Goal: Information Seeking & Learning: Learn about a topic

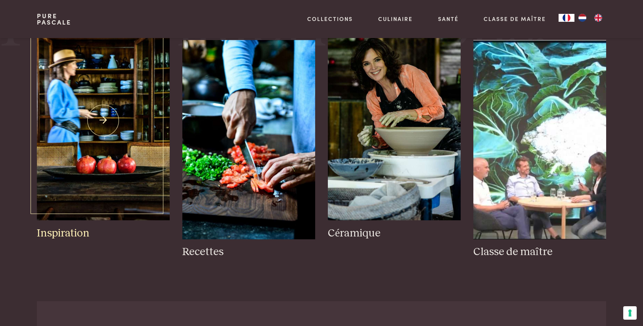
scroll to position [1111, 0]
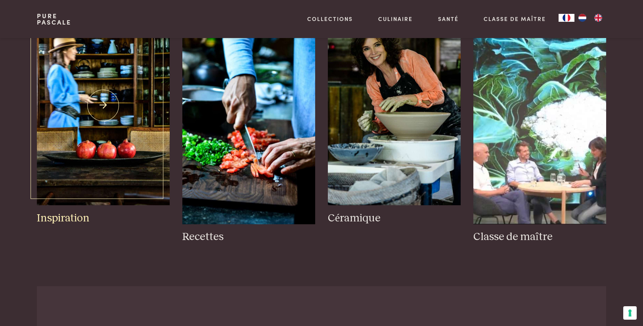
click at [107, 106] on img at bounding box center [103, 106] width 133 height 200
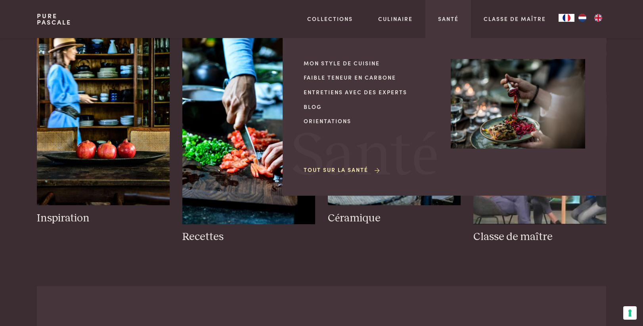
click at [376, 170] on icon at bounding box center [378, 171] width 6 height 6
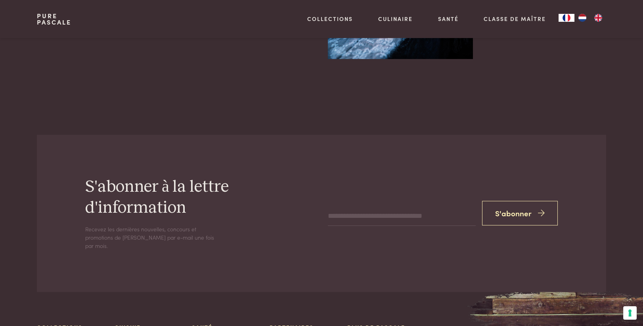
scroll to position [1666, 0]
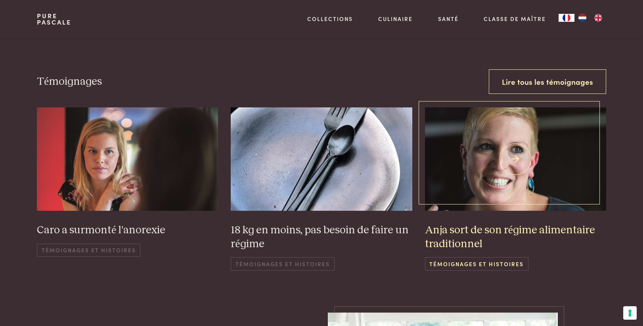
scroll to position [1150, 0]
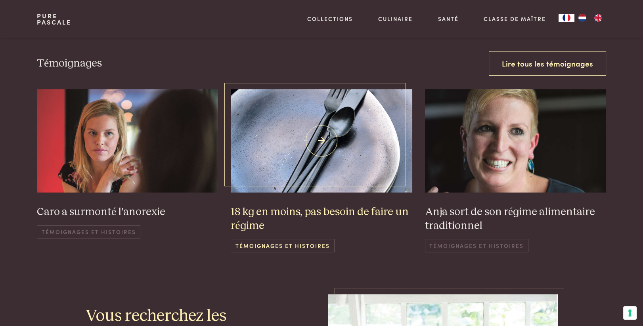
click at [297, 244] on span "Témoignages et histoires" at bounding box center [283, 245] width 104 height 13
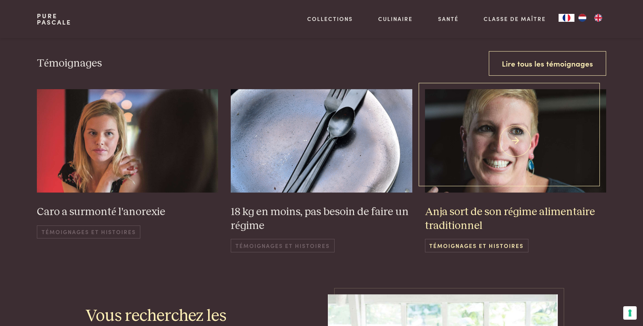
click at [501, 211] on h3 "Anja sort de son régime alimentaire traditionnel" at bounding box center [516, 218] width 182 height 27
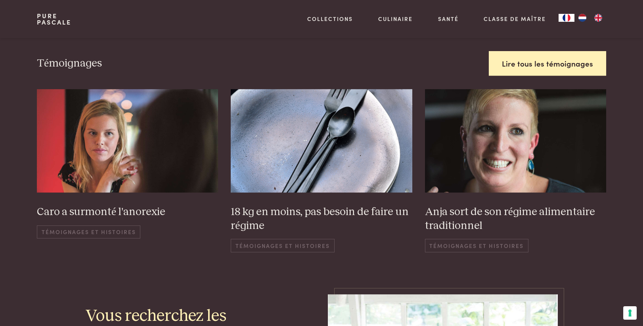
click at [543, 67] on link "Lire tous les témoignages" at bounding box center [547, 63] width 117 height 25
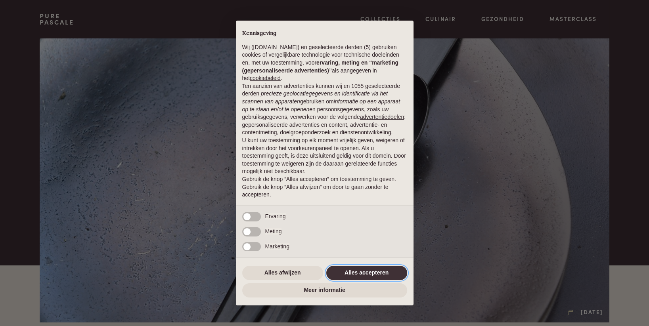
click at [357, 272] on button "Alles accepteren" at bounding box center [366, 273] width 81 height 14
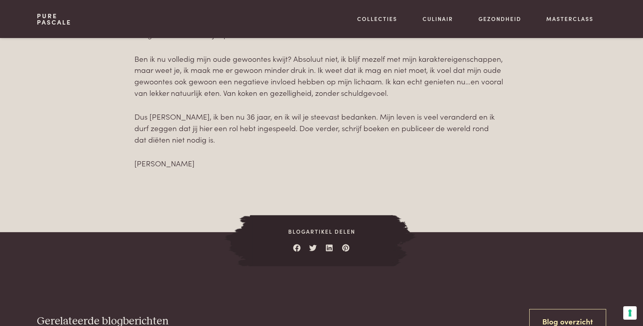
scroll to position [1031, 0]
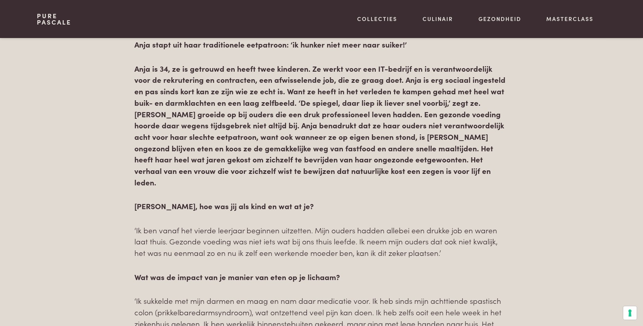
scroll to position [476, 0]
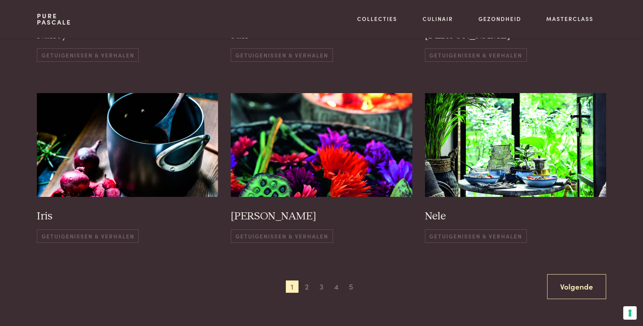
scroll to position [555, 0]
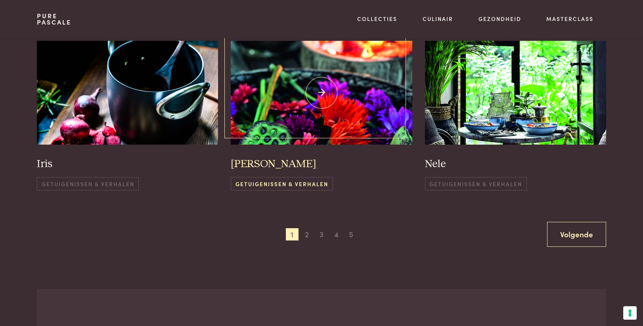
click at [255, 163] on h3 "Martine" at bounding box center [322, 164] width 182 height 14
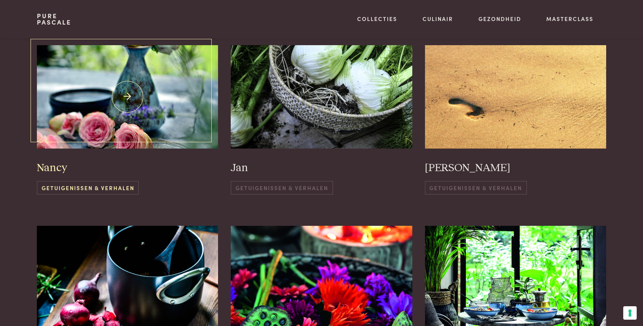
scroll to position [357, 0]
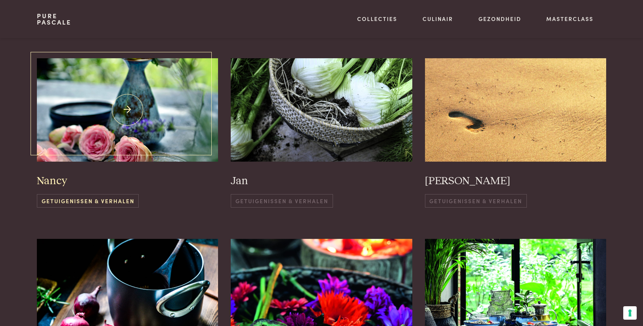
click at [59, 180] on h3 "Nancy" at bounding box center [128, 182] width 182 height 14
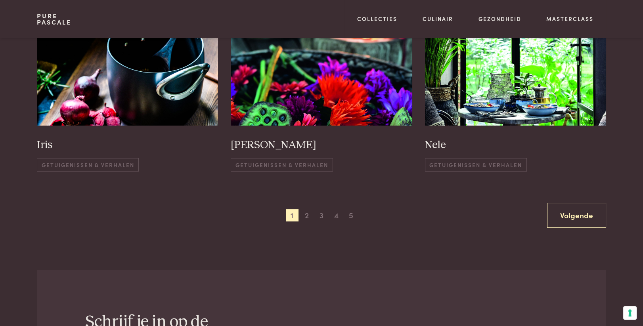
scroll to position [595, 0]
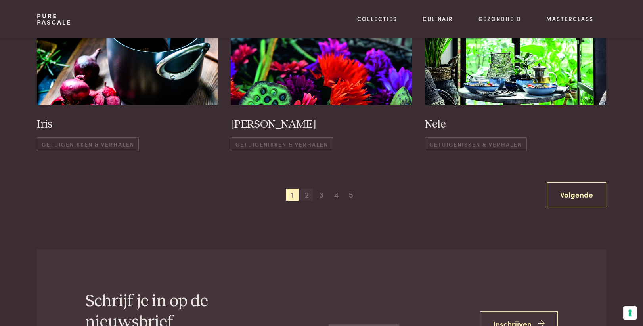
click at [307, 194] on span "2" at bounding box center [307, 195] width 13 height 13
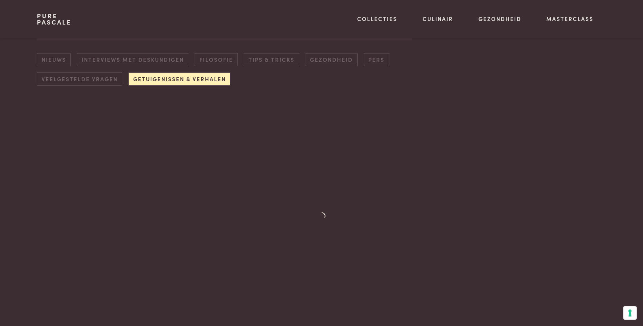
scroll to position [113, 0]
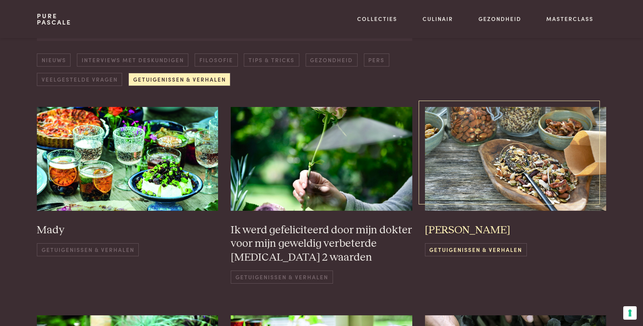
click at [447, 232] on h3 "Caroline" at bounding box center [516, 231] width 182 height 14
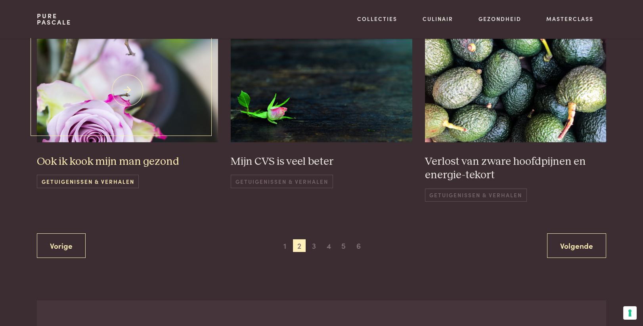
scroll to position [589, 0]
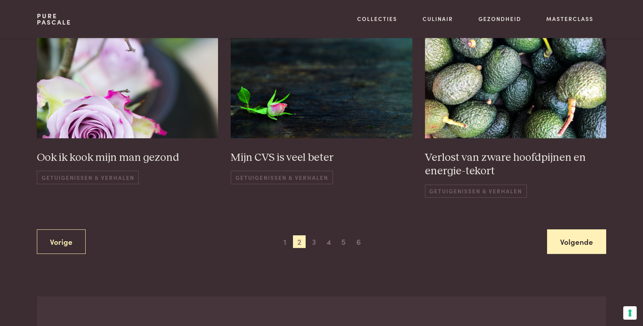
click at [581, 230] on link "Volgende" at bounding box center [576, 242] width 59 height 25
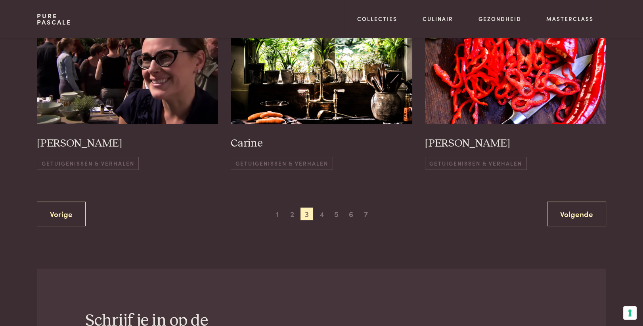
scroll to position [589, 0]
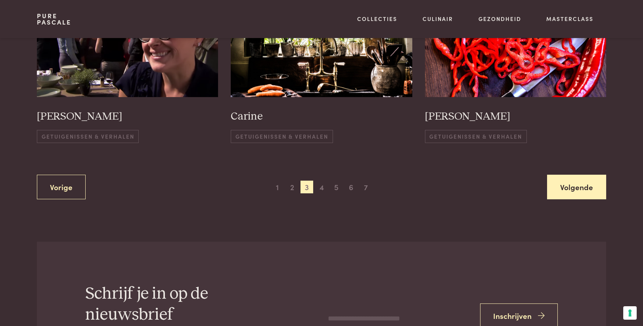
click at [566, 188] on link "Volgende" at bounding box center [576, 187] width 59 height 25
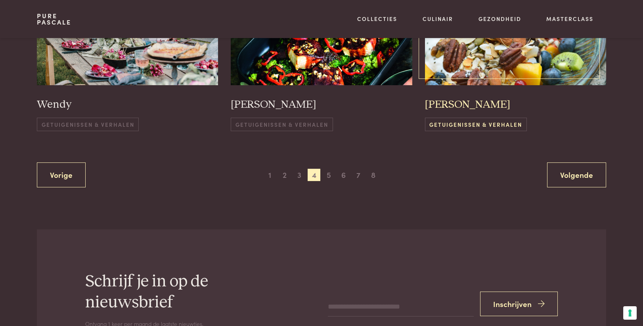
scroll to position [629, 0]
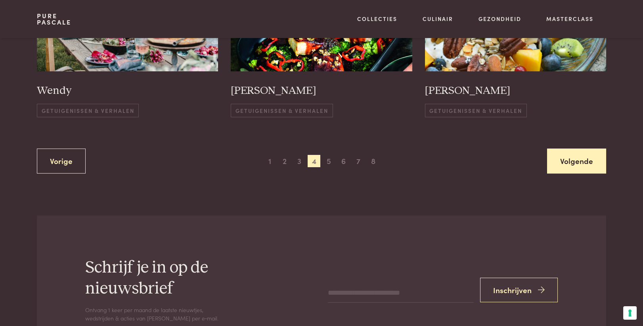
click at [572, 160] on link "Volgende" at bounding box center [576, 161] width 59 height 25
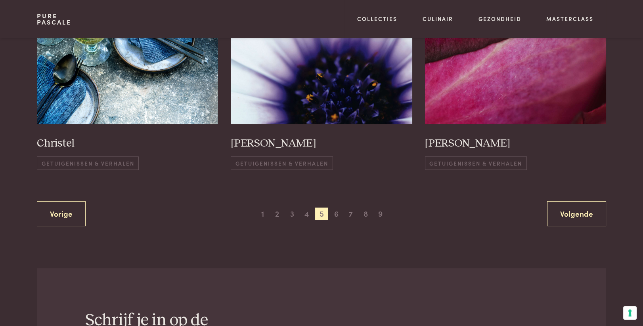
scroll to position [589, 0]
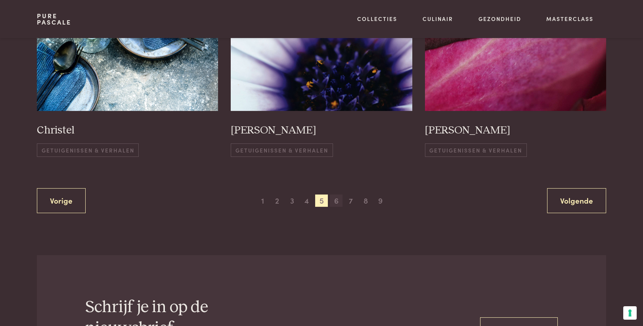
click at [336, 195] on span "6" at bounding box center [336, 201] width 13 height 13
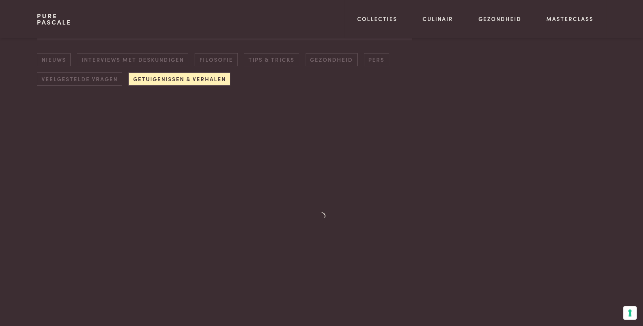
scroll to position [113, 0]
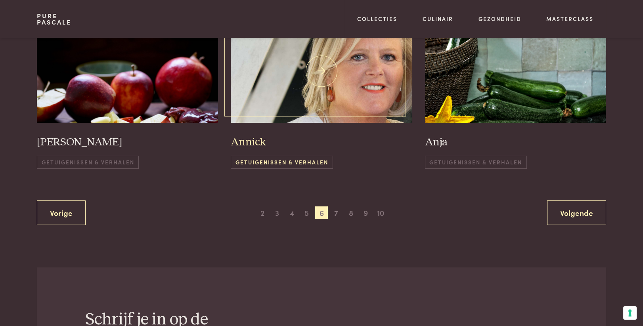
scroll to position [629, 0]
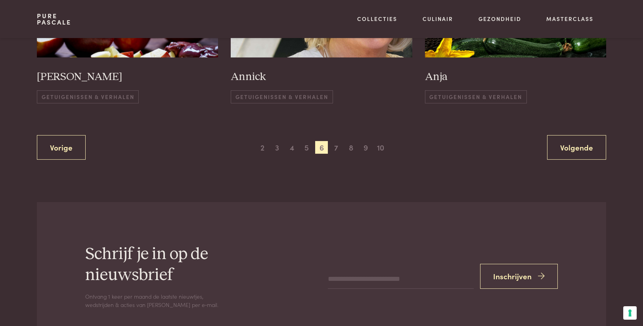
drag, startPoint x: 572, startPoint y: 144, endPoint x: 566, endPoint y: 152, distance: 9.0
click at [572, 145] on link "Volgende" at bounding box center [576, 147] width 59 height 25
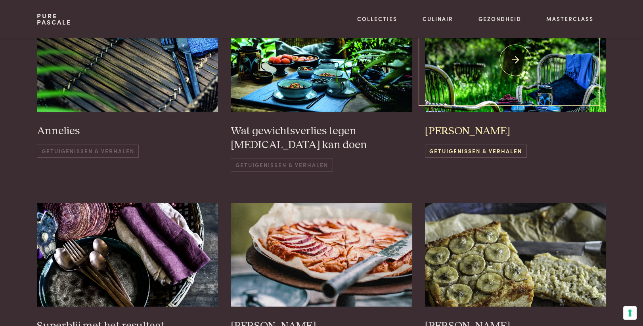
scroll to position [391, 0]
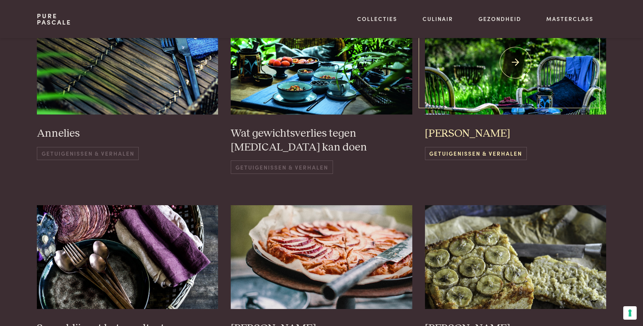
click at [516, 67] on img at bounding box center [516, 63] width 182 height 104
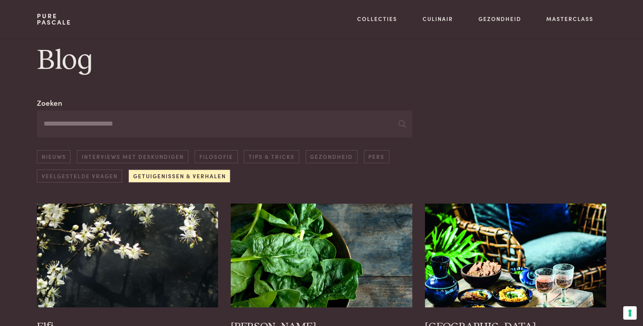
scroll to position [0, 0]
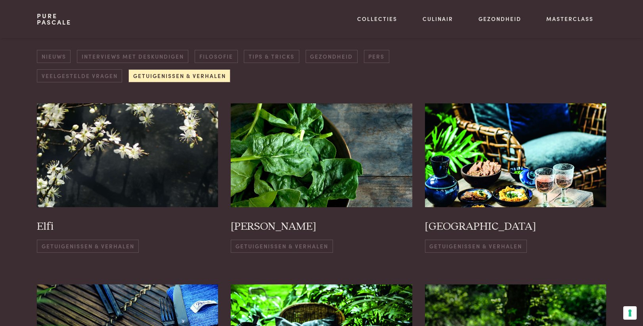
scroll to position [113, 0]
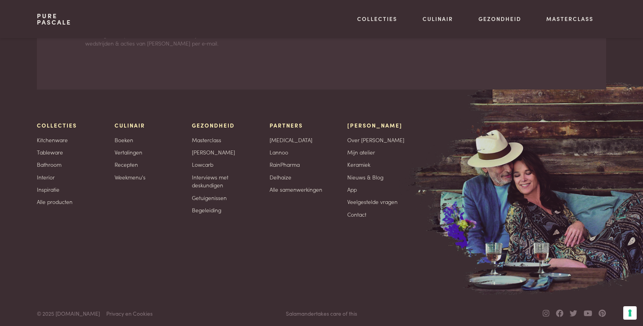
scroll to position [909, 0]
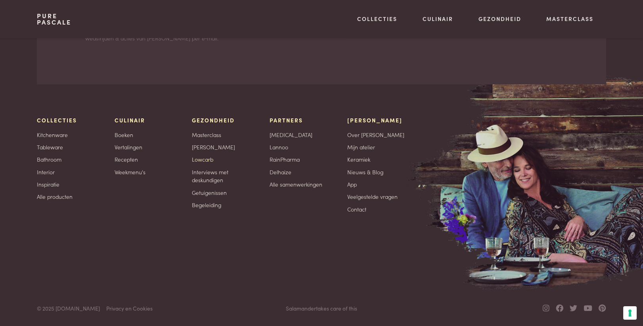
click at [203, 157] on link "Lowcarb" at bounding box center [202, 159] width 21 height 8
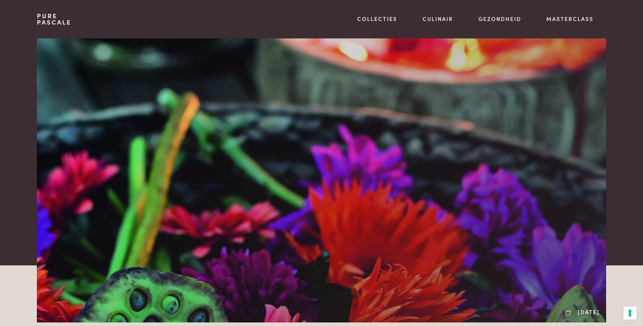
scroll to position [159, 0]
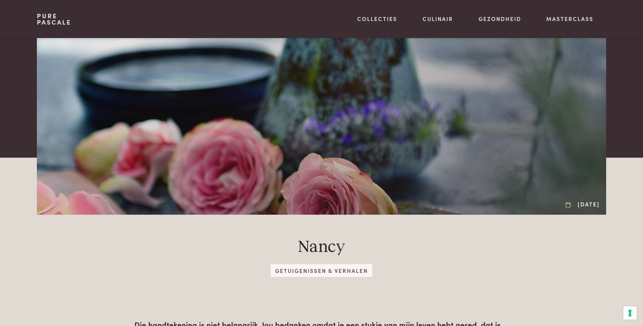
scroll to position [198, 0]
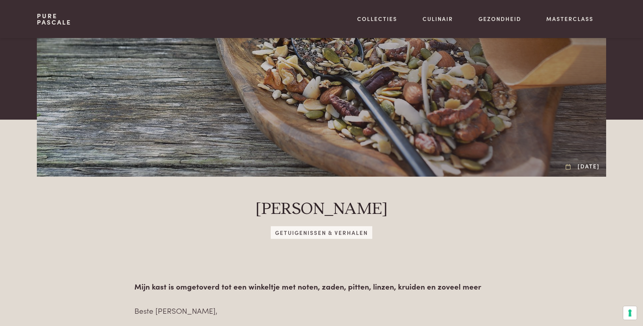
scroll to position [159, 0]
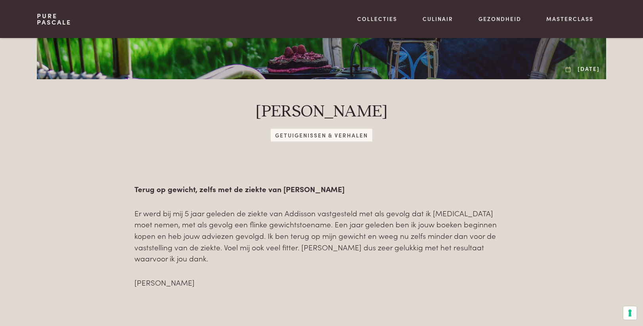
scroll to position [278, 0]
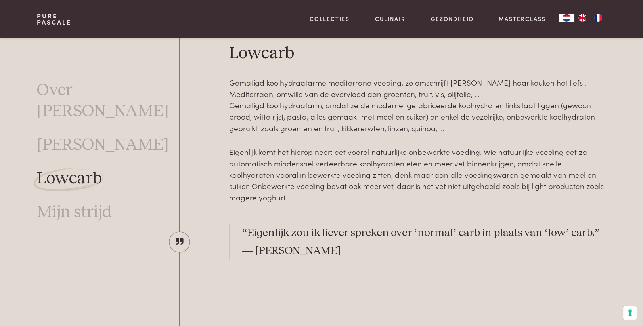
scroll to position [234, 0]
click at [566, 18] on img "NL" at bounding box center [567, 18] width 10 height 8
click at [600, 16] on img "FR" at bounding box center [599, 18] width 10 height 8
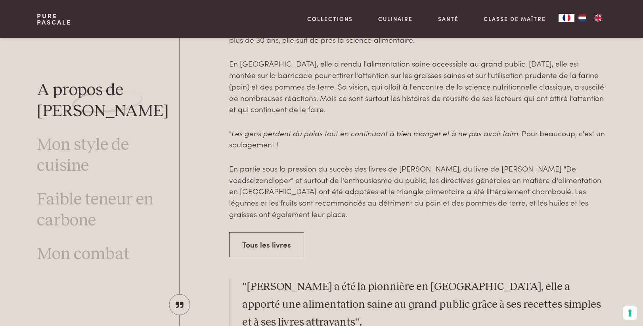
scroll to position [397, 0]
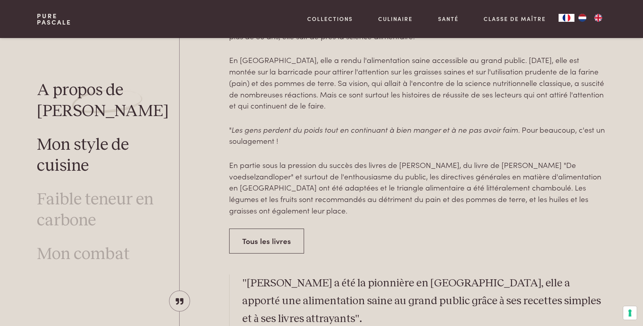
click at [88, 153] on link "Mon style de cuisine" at bounding box center [108, 156] width 142 height 42
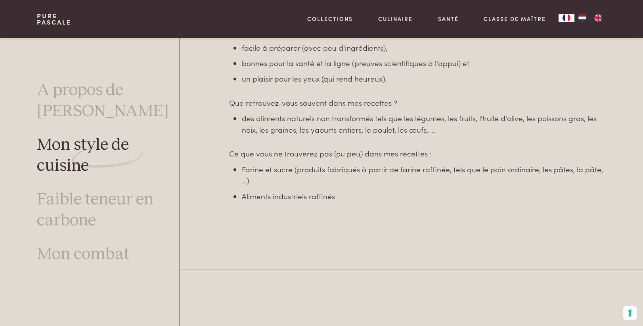
scroll to position [670, 0]
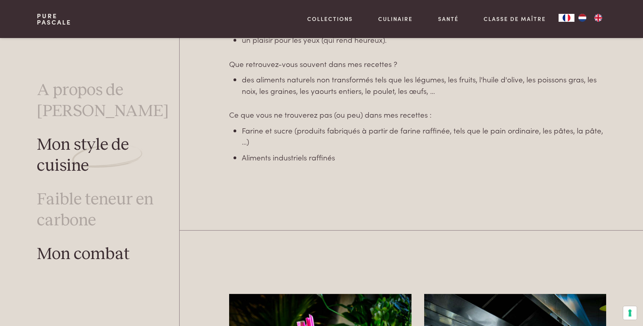
click at [61, 253] on link "Mon combat" at bounding box center [83, 255] width 93 height 21
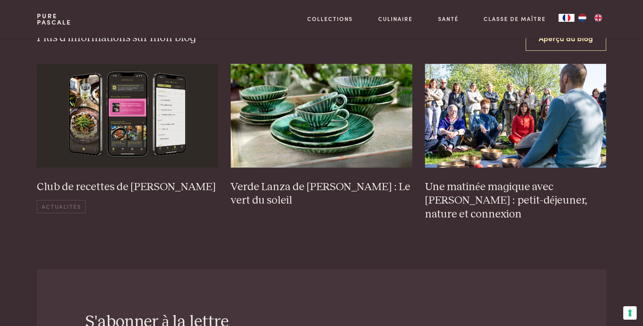
scroll to position [1781, 0]
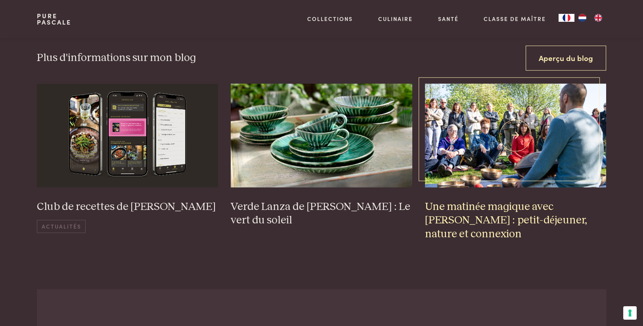
click at [497, 205] on h3 "Une matinée magique avec [PERSON_NAME] : petit-déjeuner, nature et connexion" at bounding box center [516, 220] width 182 height 41
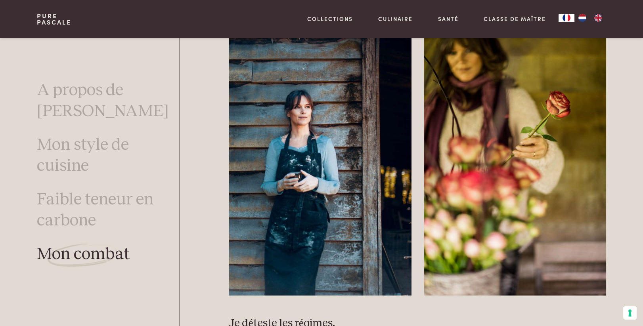
scroll to position [591, 0]
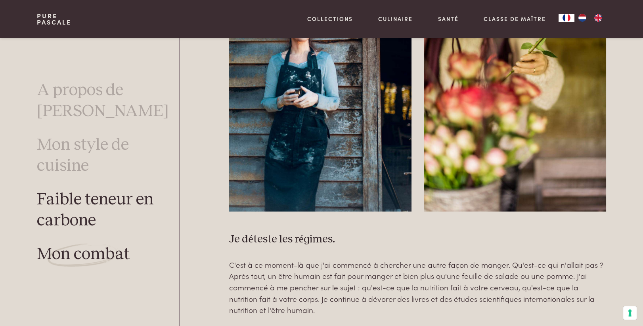
click at [67, 198] on link "Faible teneur en carbone" at bounding box center [108, 211] width 142 height 42
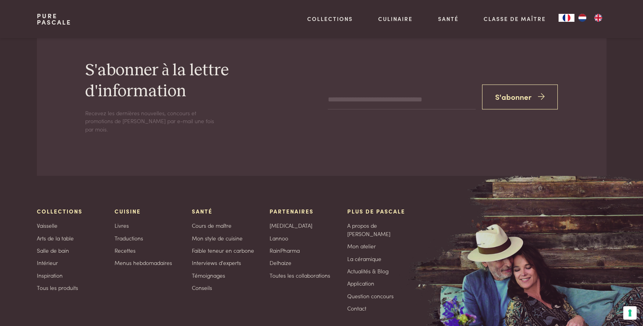
scroll to position [2892, 0]
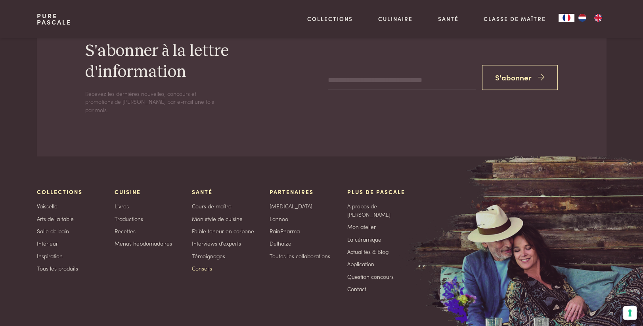
click at [199, 268] on link "Conseils" at bounding box center [202, 269] width 20 height 8
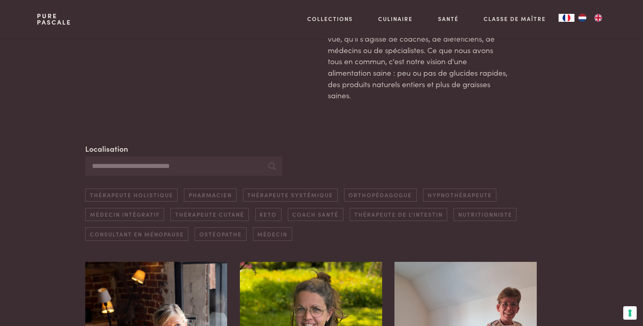
scroll to position [119, 0]
click at [96, 156] on input "Localisation" at bounding box center [183, 165] width 197 height 19
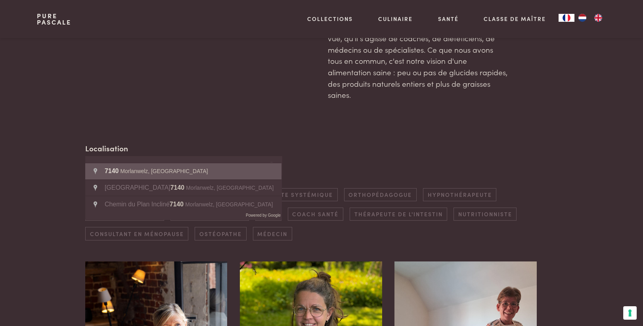
type input "**********"
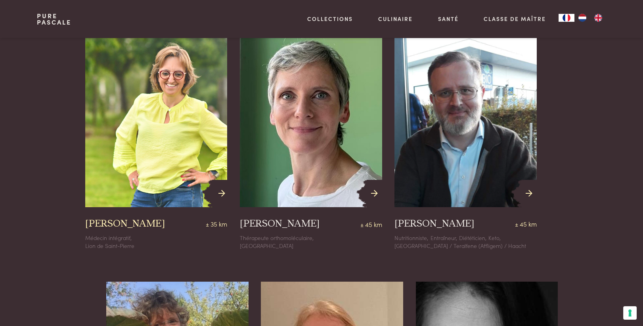
scroll to position [368, 0]
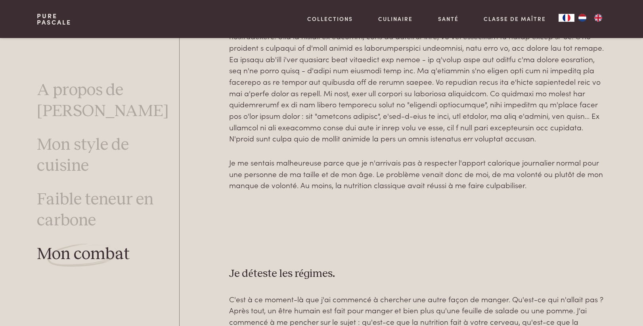
scroll to position [670, 0]
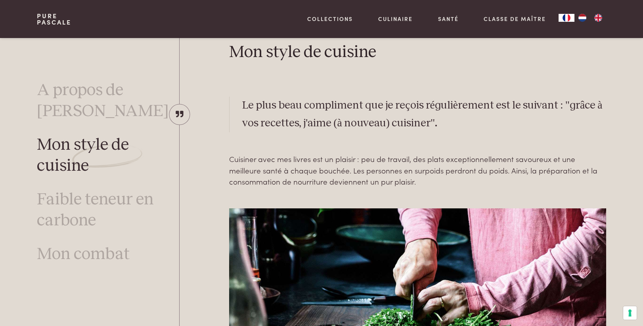
scroll to position [234, 0]
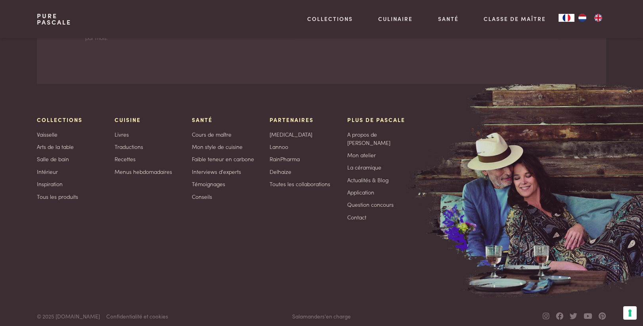
scroll to position [1470, 0]
